Goal: Task Accomplishment & Management: Use online tool/utility

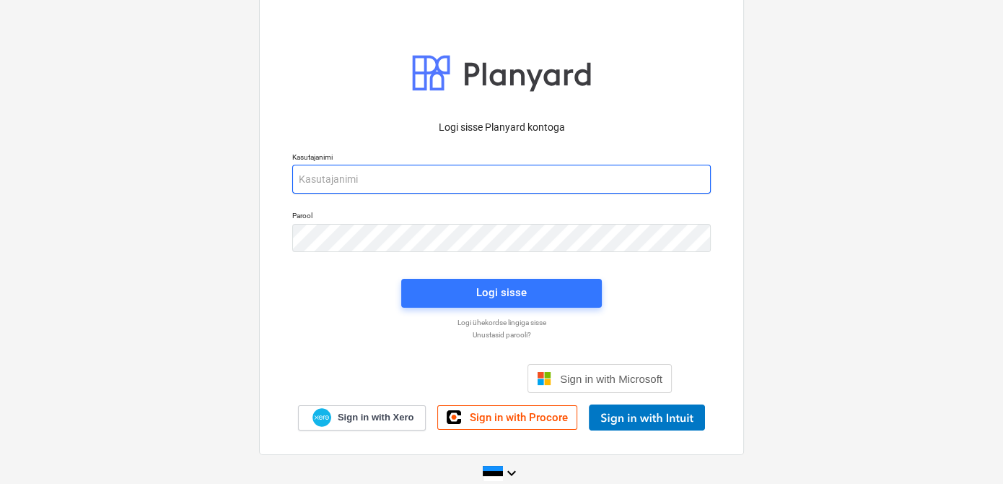
click at [417, 176] on input "email" at bounding box center [501, 179] width 419 height 29
type input "h"
type input "[EMAIL_ADDRESS][DOMAIN_NAME]"
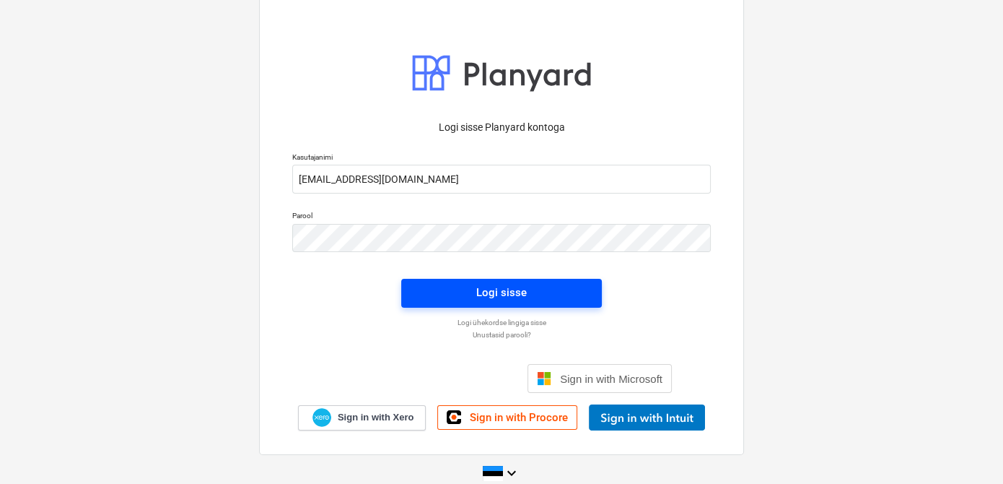
click at [424, 290] on span "Logi sisse" at bounding box center [502, 292] width 166 height 19
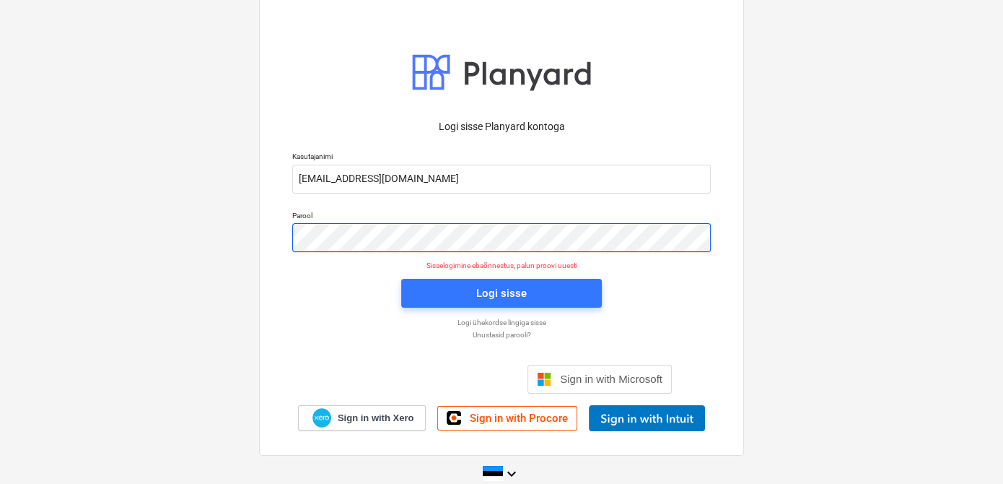
click at [215, 239] on div "Logi sisse Planyard kontoga Kasutajanimi [EMAIL_ADDRESS][DOMAIN_NAME] Parool Si…" at bounding box center [501, 242] width 1003 height 522
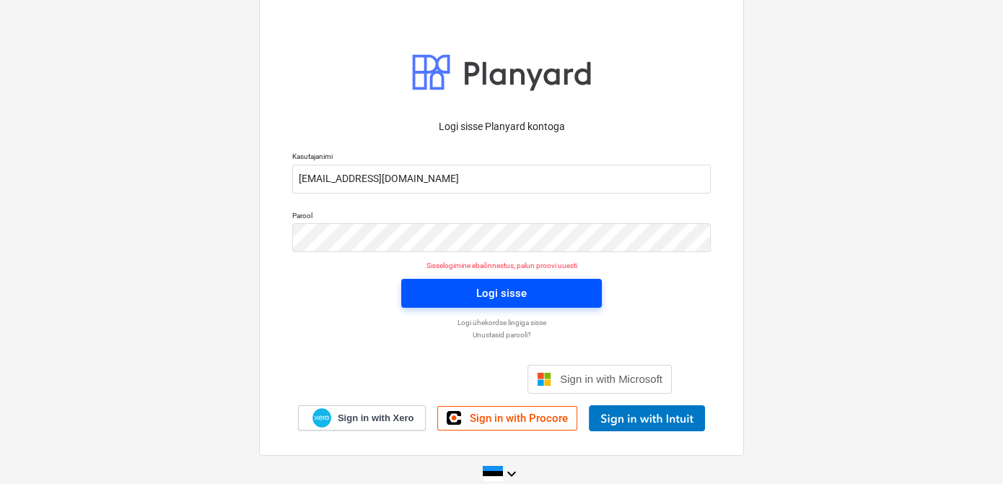
click at [441, 295] on span "Logi sisse" at bounding box center [502, 293] width 166 height 19
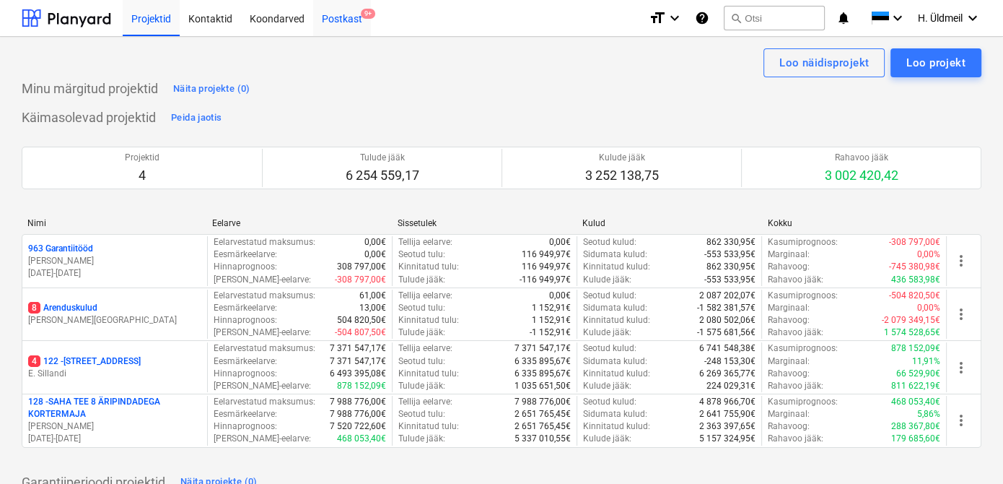
click at [346, 19] on div "Postkast 9+" at bounding box center [342, 17] width 58 height 37
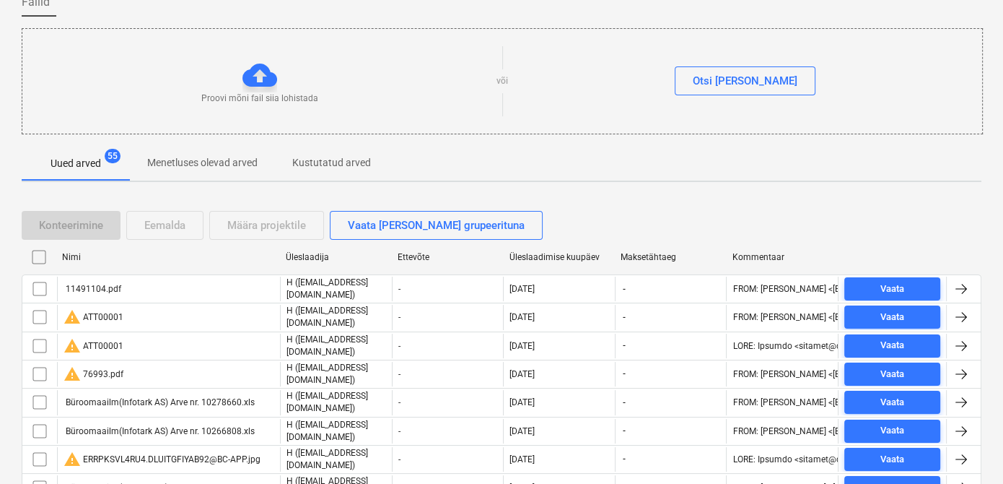
scroll to position [131, 0]
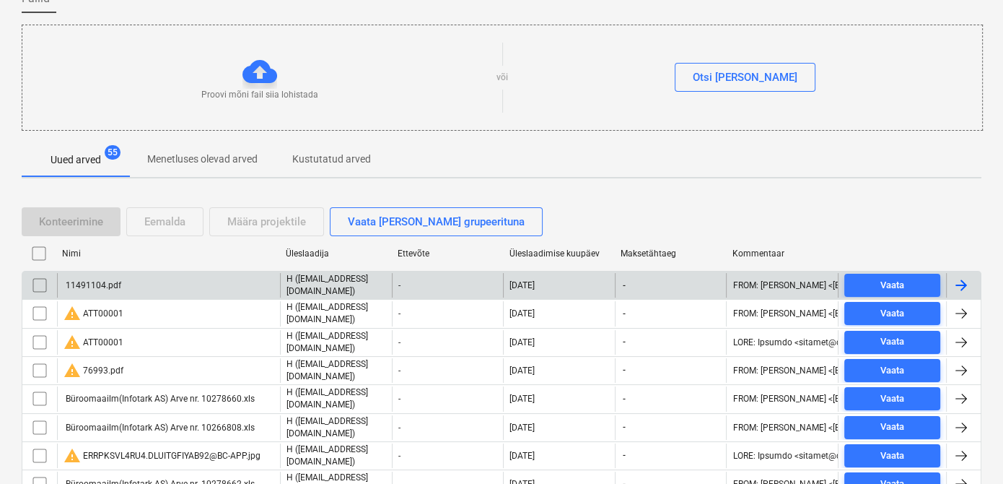
click at [39, 284] on input "checkbox" at bounding box center [39, 285] width 23 height 23
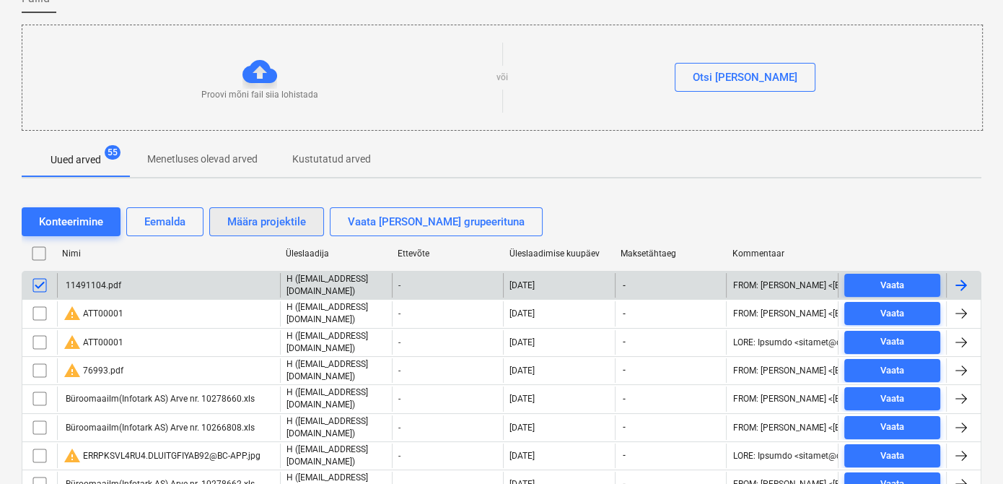
click at [264, 209] on button "Määra projektile" at bounding box center [266, 221] width 115 height 29
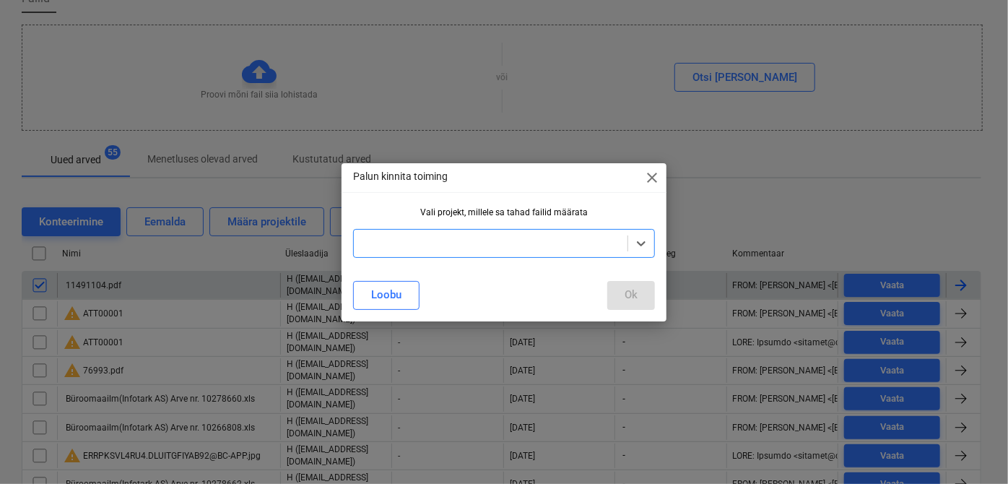
click at [406, 237] on div at bounding box center [490, 243] width 259 height 14
click at [393, 388] on div "SAHA TEE 8 ÄRIPINDADEGA KORTERMAJA" at bounding box center [501, 394] width 1003 height 12
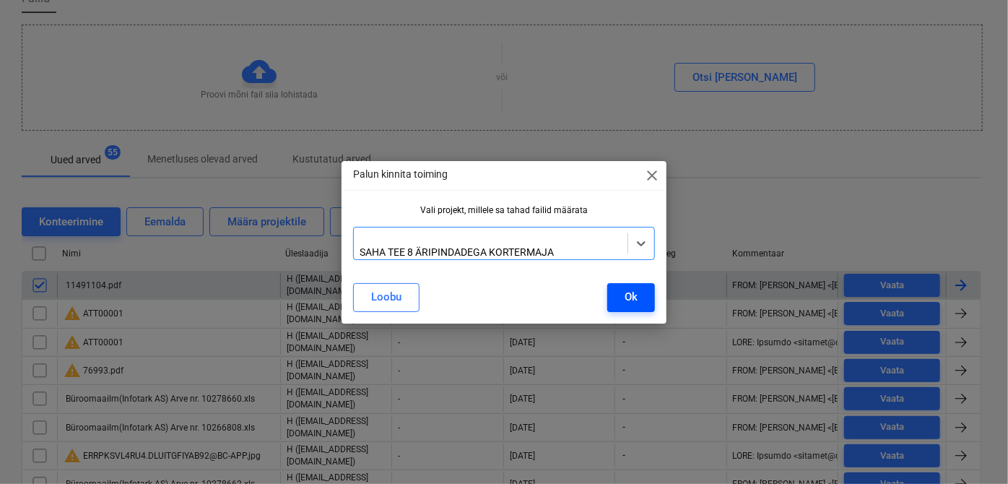
click at [627, 293] on div "Ok" at bounding box center [630, 296] width 13 height 19
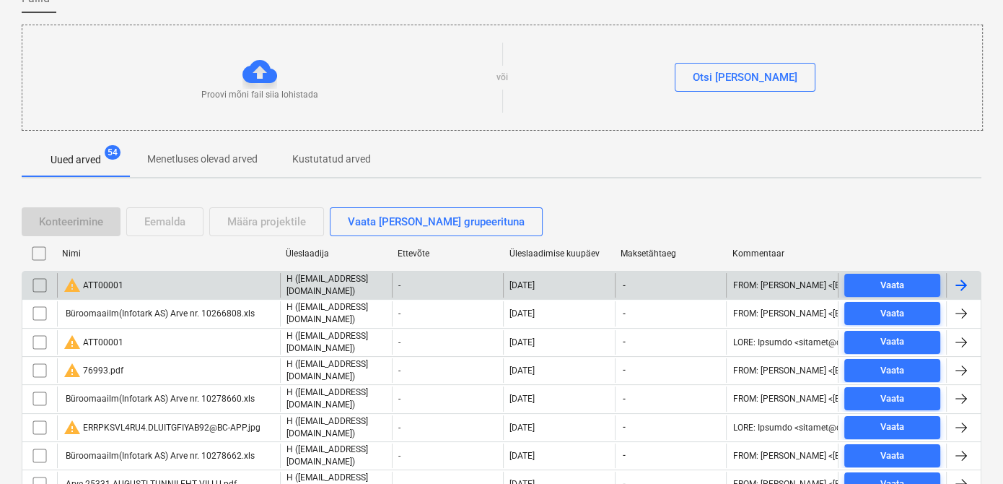
scroll to position [328, 0]
